Goal: Use online tool/utility: Use online tool/utility

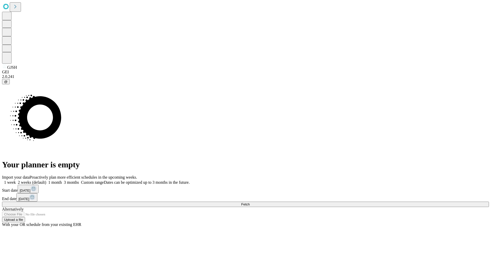
click at [250, 203] on span "Fetch" at bounding box center [245, 205] width 8 height 4
